Goal: Information Seeking & Learning: Learn about a topic

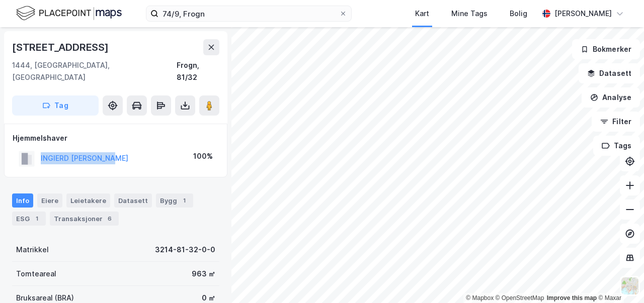
scroll to position [1, 0]
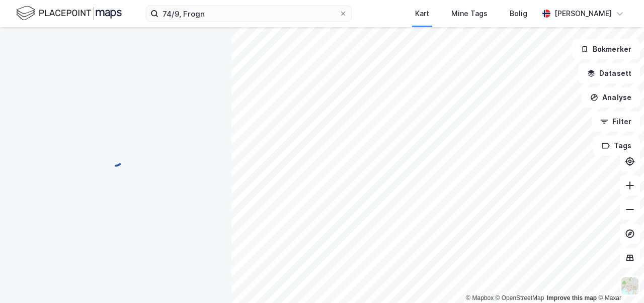
scroll to position [1, 0]
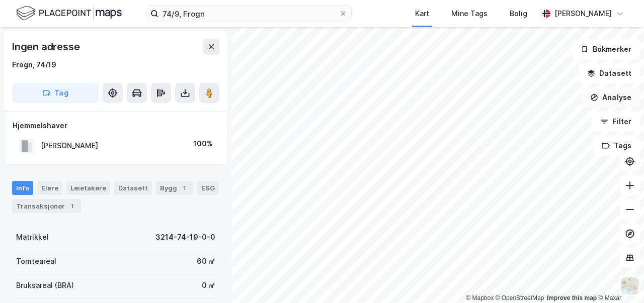
click at [606, 102] on button "Analyse" at bounding box center [610, 98] width 58 height 20
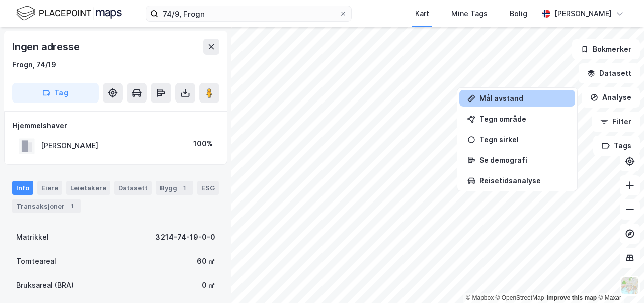
click at [552, 103] on div "Mål avstand" at bounding box center [517, 98] width 116 height 17
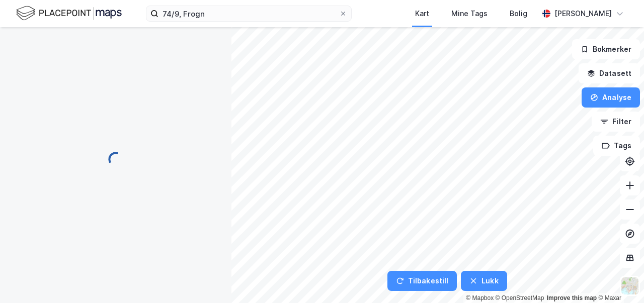
scroll to position [0, 0]
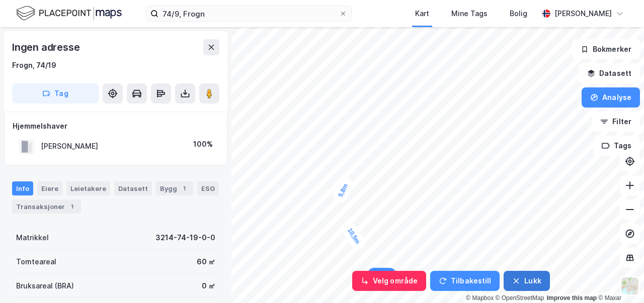
click at [521, 278] on button "Lukk" at bounding box center [526, 281] width 46 height 20
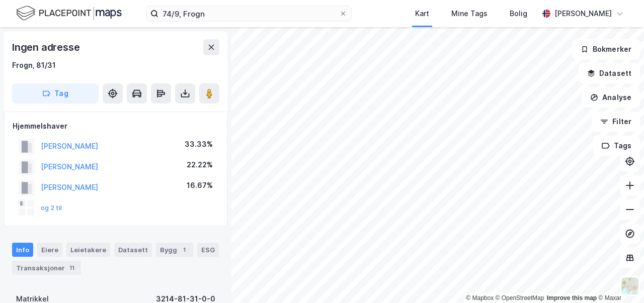
scroll to position [1, 0]
click at [612, 100] on button "Analyse" at bounding box center [610, 98] width 58 height 20
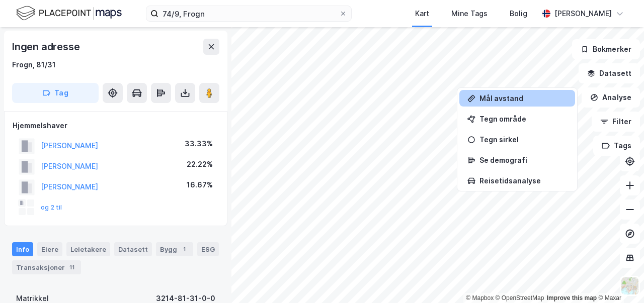
click at [530, 100] on div "Mål avstand" at bounding box center [523, 98] width 88 height 9
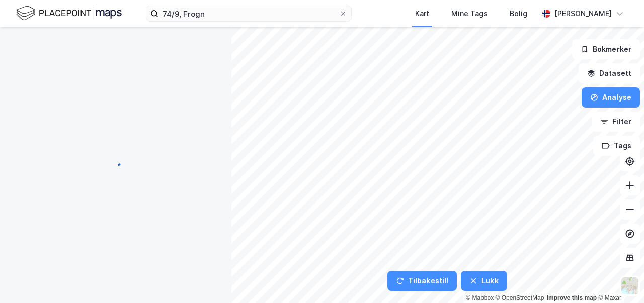
scroll to position [0, 0]
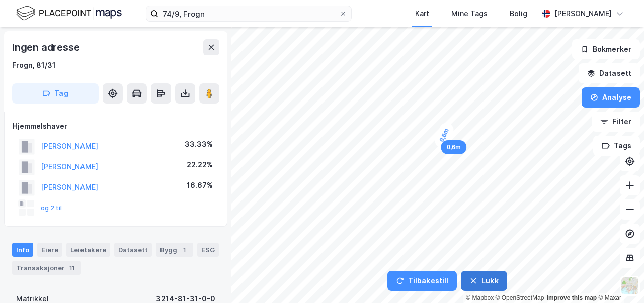
click at [477, 279] on button "Lukk" at bounding box center [484, 281] width 46 height 20
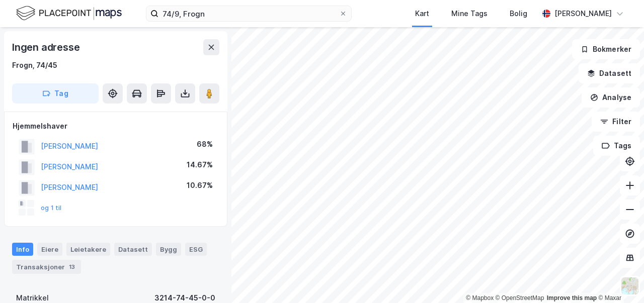
scroll to position [1, 0]
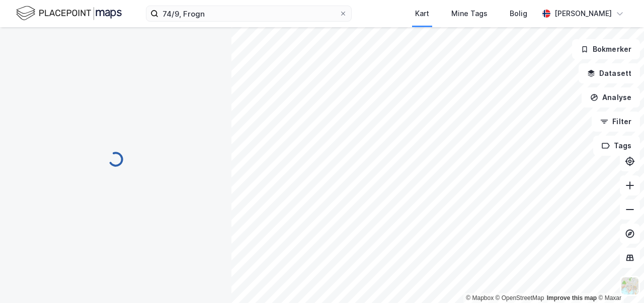
scroll to position [1, 0]
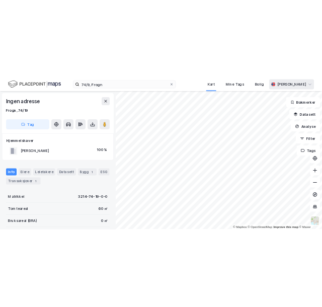
scroll to position [1, 0]
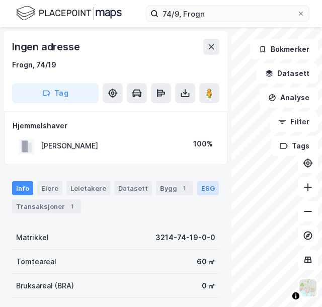
click at [193, 193] on div "© Mapbox © OpenStreetMap Improve this map © Maxar Ingen adresse Frogn, 74/19 Ta…" at bounding box center [161, 167] width 322 height 280
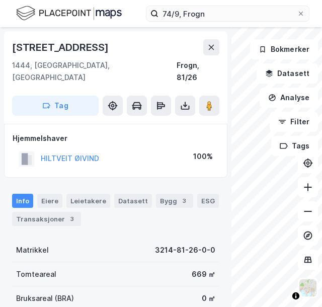
scroll to position [1, 0]
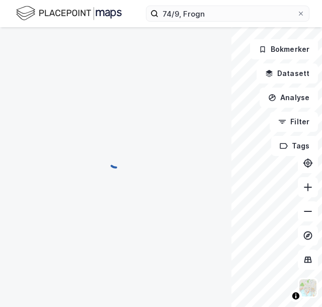
scroll to position [1, 0]
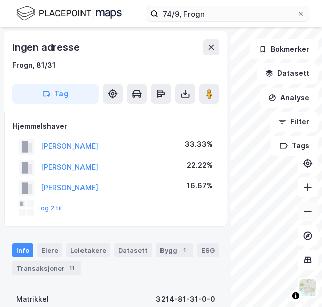
scroll to position [1, 0]
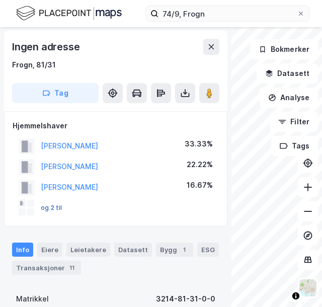
click at [0, 0] on button "og 2 til" at bounding box center [0, 0] width 0 height 0
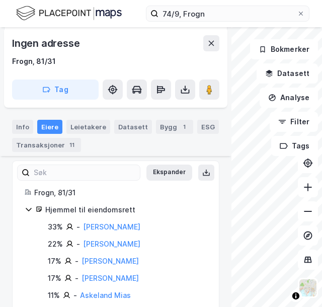
scroll to position [145, 0]
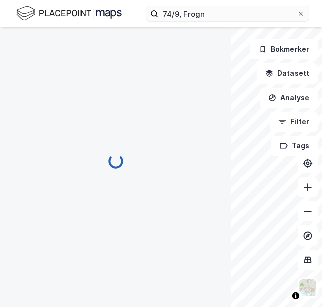
scroll to position [52, 0]
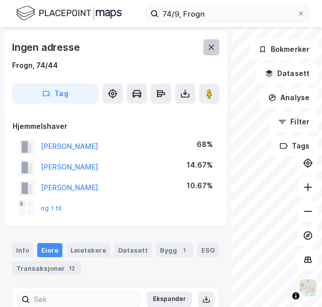
click at [210, 52] on button at bounding box center [211, 47] width 16 height 16
